Goal: Information Seeking & Learning: Learn about a topic

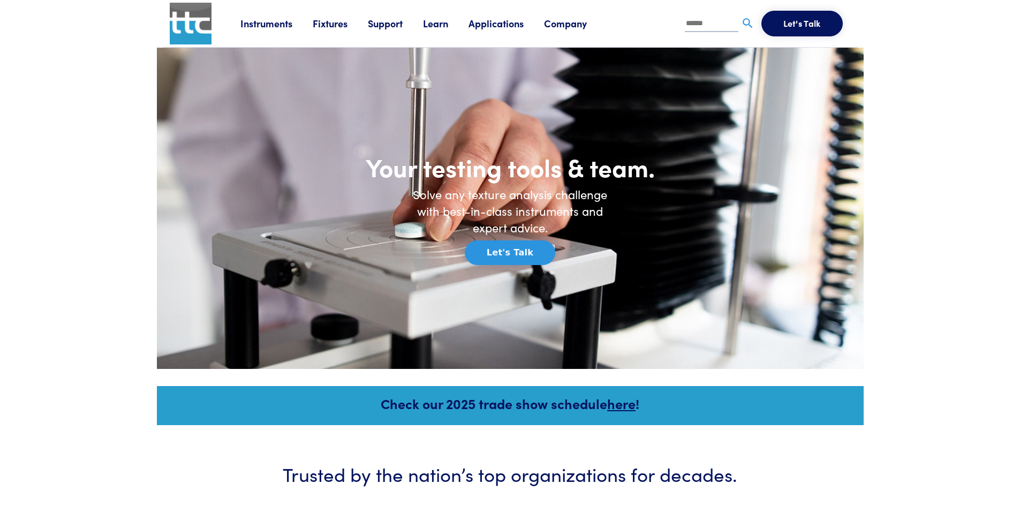
click at [327, 22] on link "Fixtures" at bounding box center [340, 23] width 55 height 13
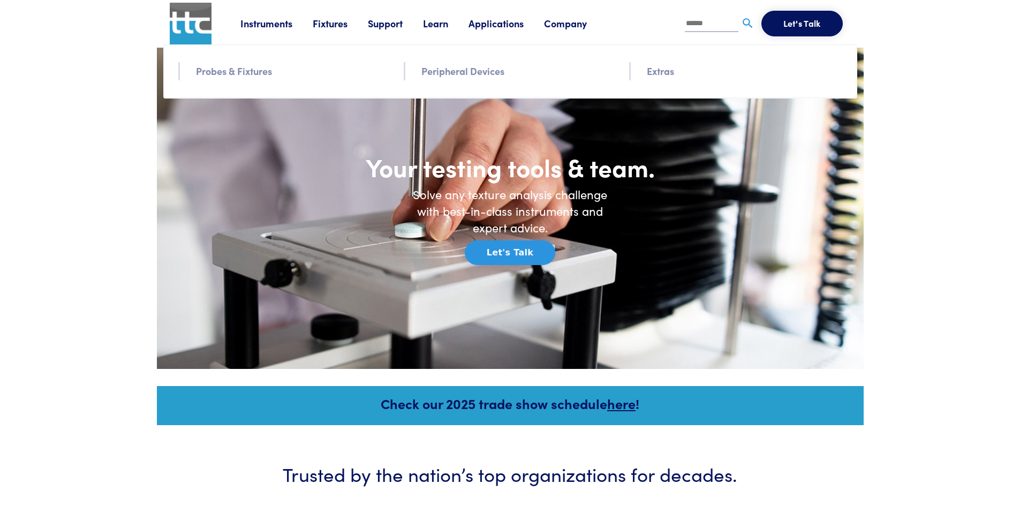
click at [448, 71] on link "Peripheral Devices" at bounding box center [462, 71] width 83 height 16
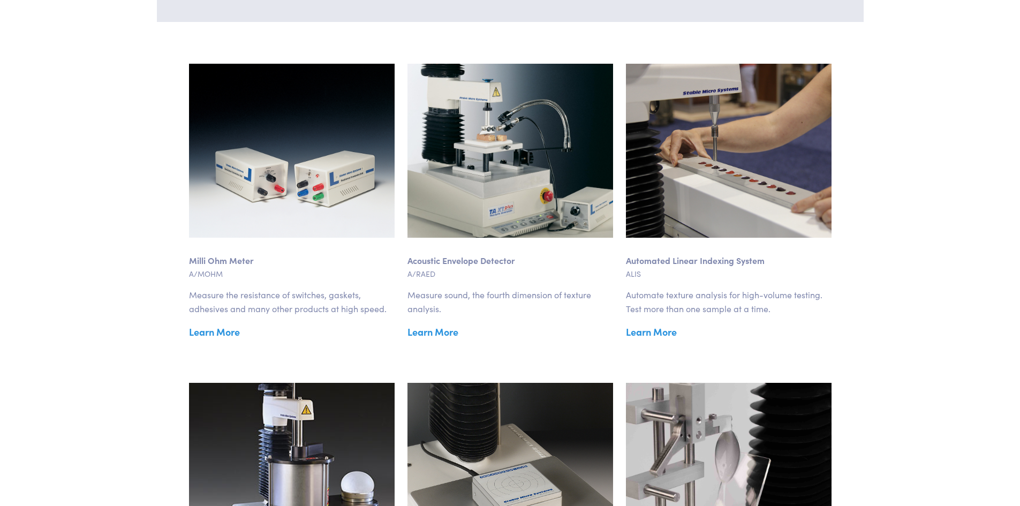
scroll to position [375, 0]
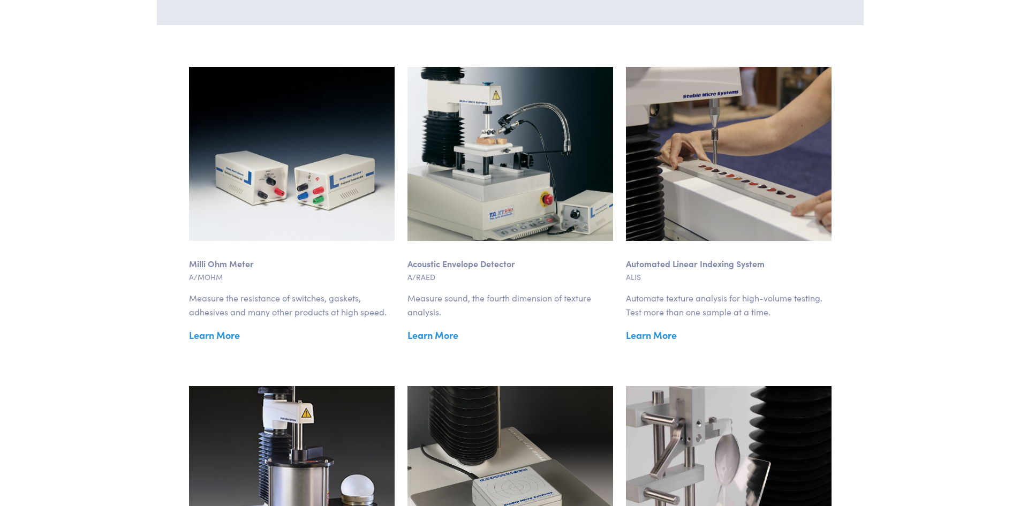
click at [660, 332] on link "Learn More" at bounding box center [729, 335] width 206 height 16
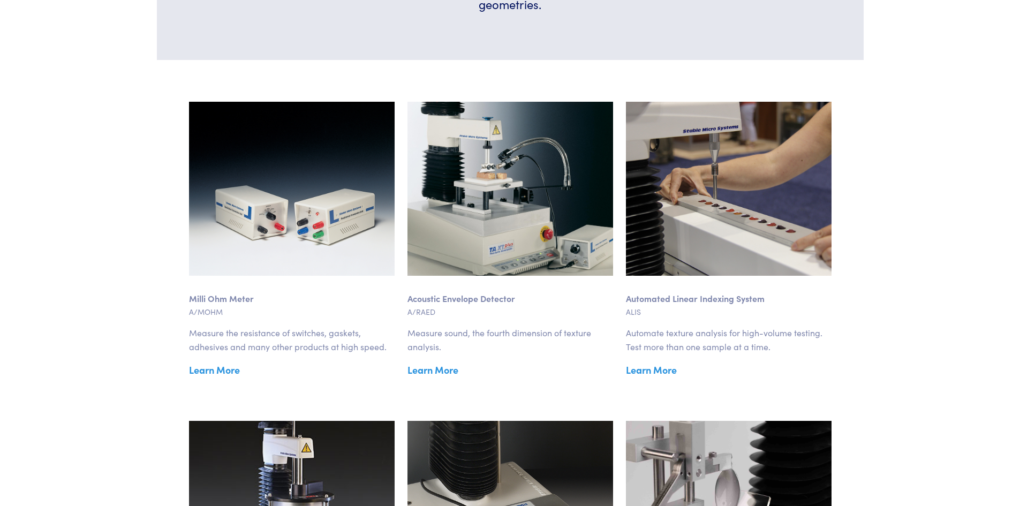
scroll to position [321, 0]
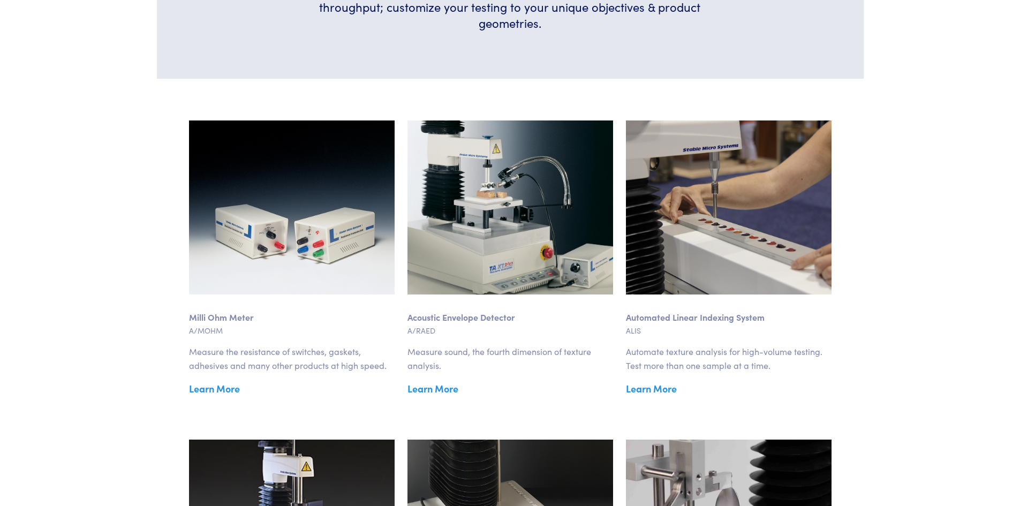
click at [657, 392] on link "Learn More" at bounding box center [729, 389] width 206 height 16
